Goal: Download file/media

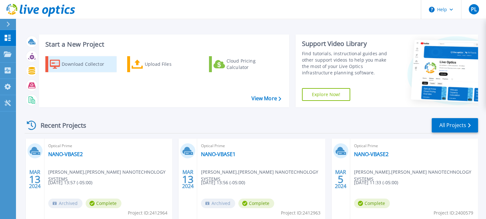
click at [72, 63] on div "Download Collector" at bounding box center [87, 64] width 51 height 13
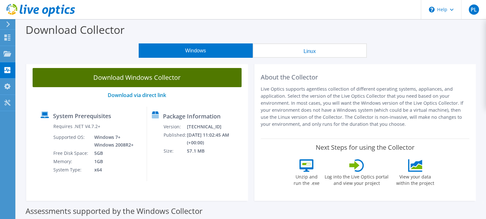
click at [135, 78] on link "Download Windows Collector" at bounding box center [137, 77] width 209 height 19
